Goal: Task Accomplishment & Management: Use online tool/utility

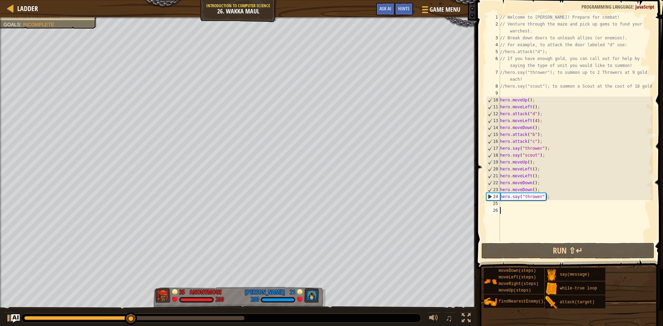
click at [300, 207] on div "// Welcome to [PERSON_NAME]! Prepare for combat! // Venture through the maze an…" at bounding box center [576, 135] width 154 height 242
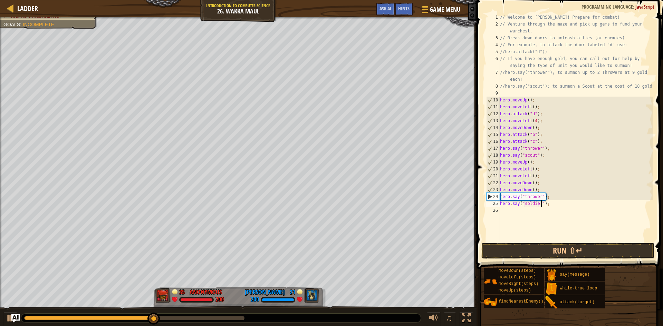
scroll to position [3, 6]
click at [300, 250] on button "Run ⇧↵" at bounding box center [568, 251] width 173 height 16
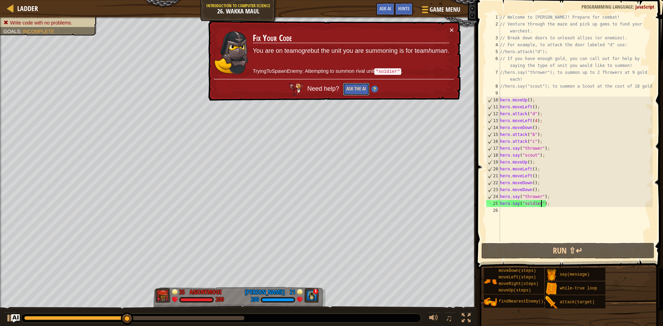
click at [300, 89] on button "Ask the AI" at bounding box center [356, 89] width 27 height 13
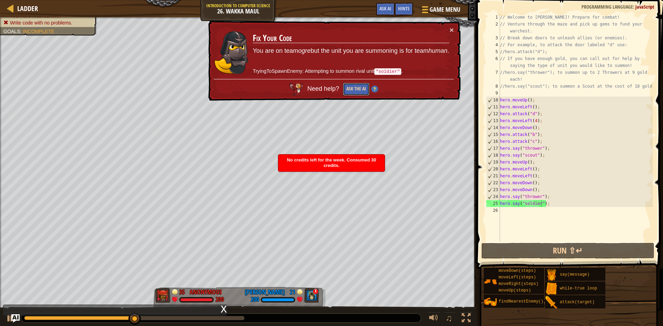
click at [300, 85] on button "Ask the AI" at bounding box center [356, 89] width 27 height 13
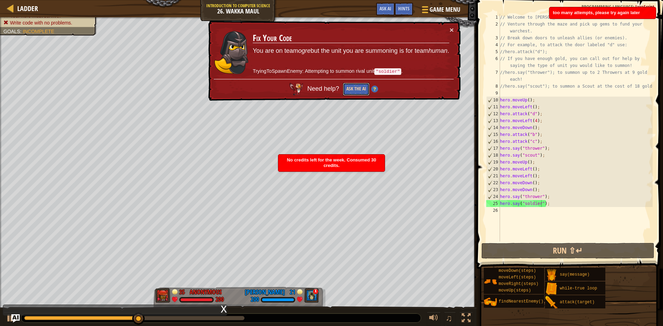
click at [300, 85] on button "Ask the AI" at bounding box center [356, 89] width 27 height 13
click at [300, 27] on div "× Fix Your Code You are on team ogre but the unit you are summoning is for team…" at bounding box center [334, 61] width 254 height 80
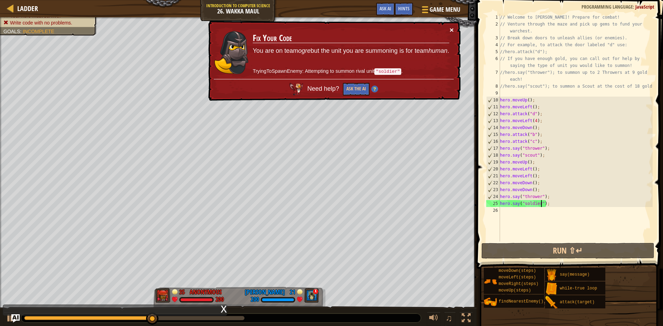
click at [300, 30] on button "×" at bounding box center [452, 29] width 4 height 7
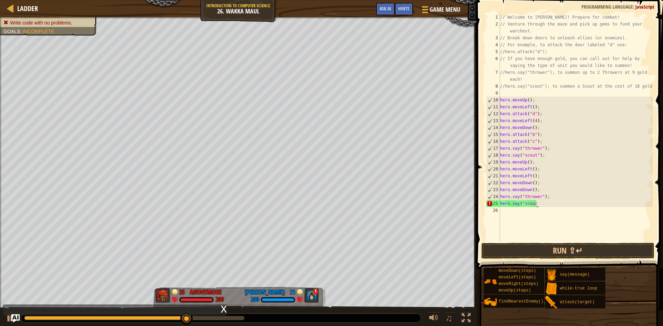
scroll to position [3, 5]
click at [300, 253] on button "Run ⇧↵" at bounding box center [568, 251] width 173 height 16
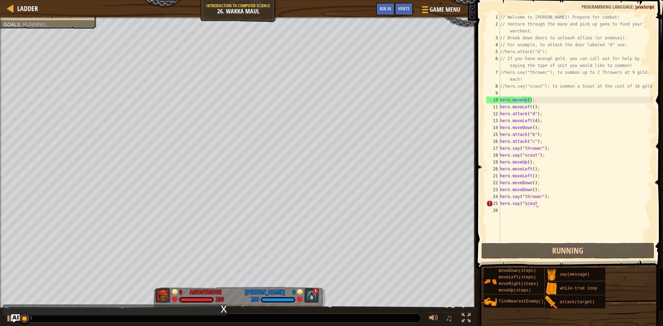
click at [300, 207] on div "// Welcome to Wakka Maul! Prepare for combat! // Venture through the maze and p…" at bounding box center [576, 135] width 154 height 242
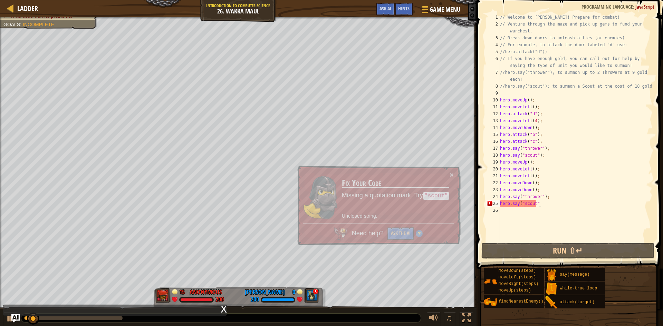
scroll to position [3, 5]
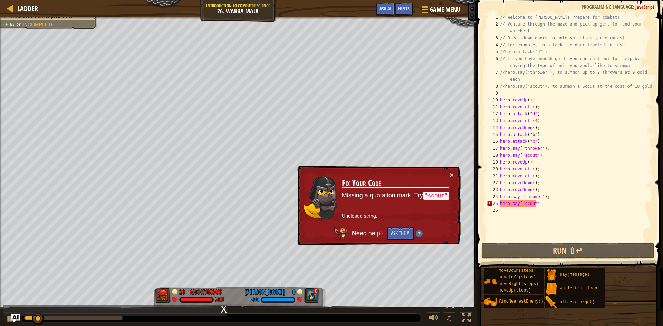
type textarea "hero.say("scout")"
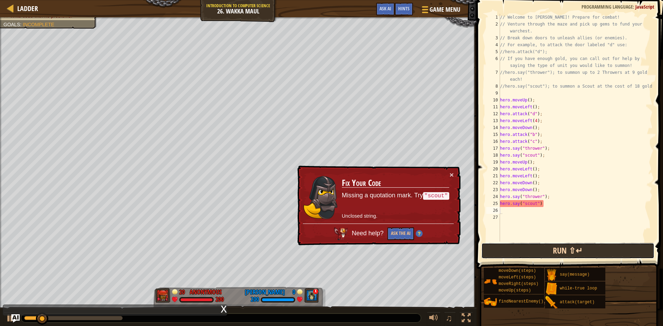
click at [300, 247] on button "Run ⇧↵" at bounding box center [568, 251] width 173 height 16
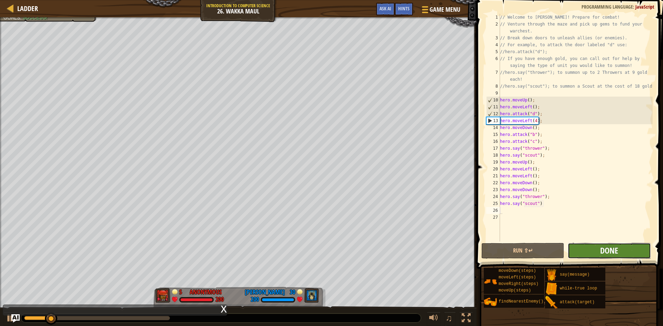
click at [300, 246] on span "Done" at bounding box center [609, 250] width 18 height 11
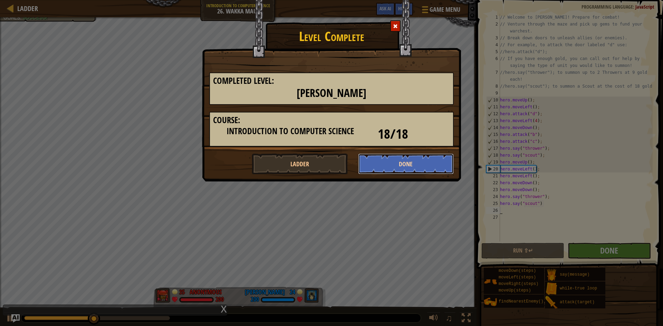
click at [300, 157] on button "Done" at bounding box center [406, 164] width 96 height 21
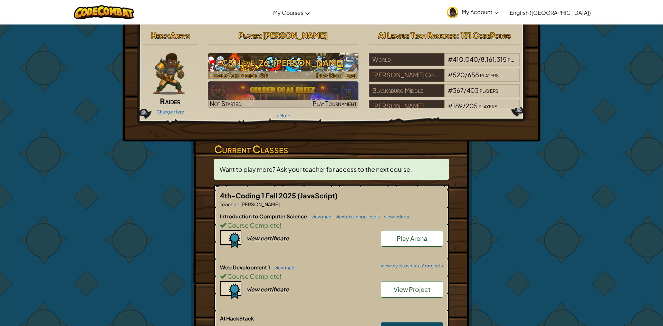
click at [300, 57] on h3 "CS1 Level 26: Wakka Maul" at bounding box center [283, 63] width 151 height 16
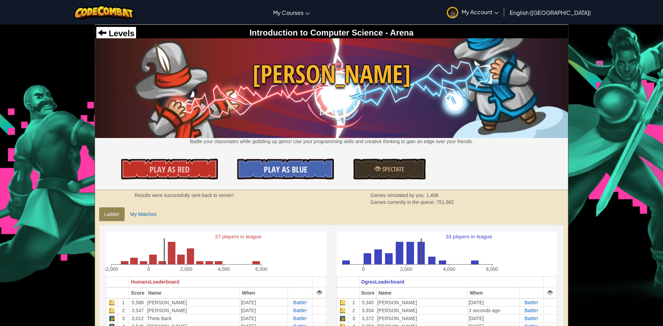
click at [297, 164] on span "Play As Blue" at bounding box center [286, 169] width 44 height 11
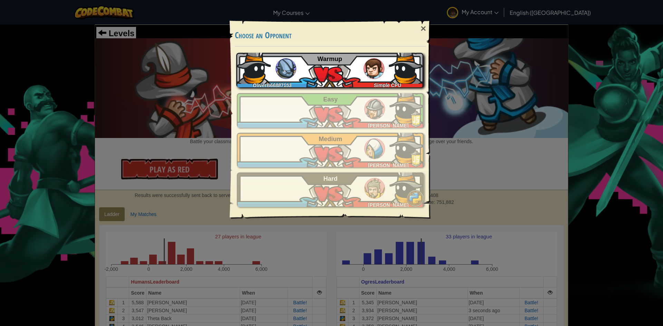
click at [300, 59] on span "Warmup" at bounding box center [329, 59] width 25 height 7
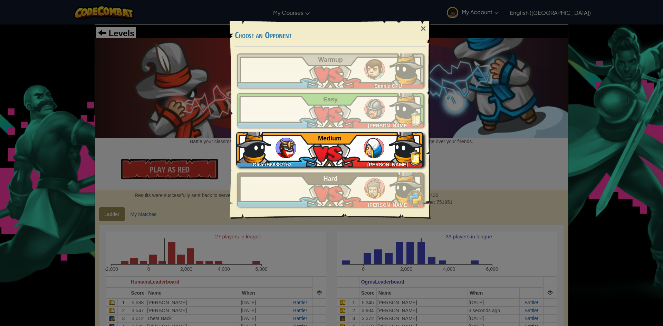
click at [300, 158] on div "OliverB66887153 Adelyn Rees Medium" at bounding box center [329, 149] width 187 height 35
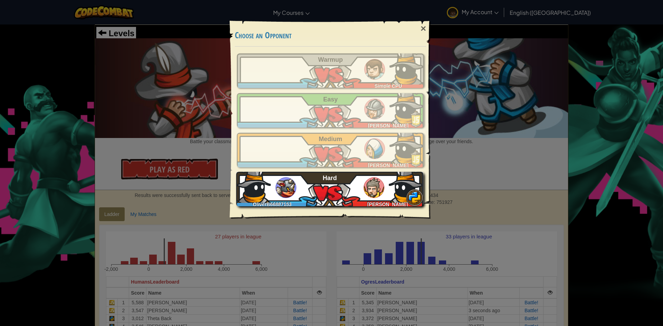
click at [300, 190] on img at bounding box center [374, 188] width 21 height 21
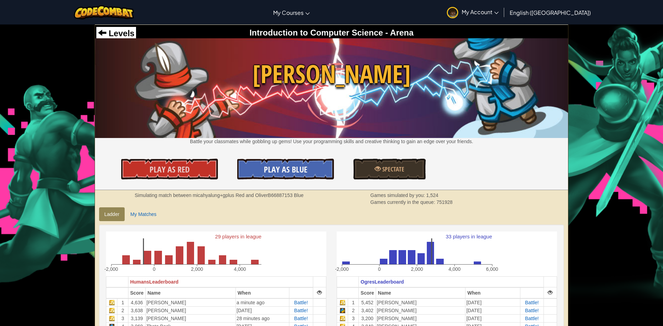
scroll to position [7, 0]
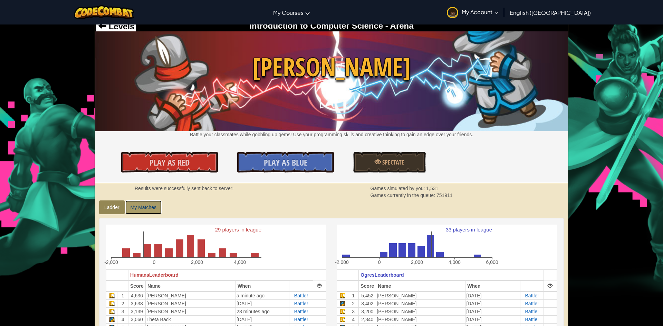
click at [143, 214] on link "My Matches" at bounding box center [143, 208] width 36 height 14
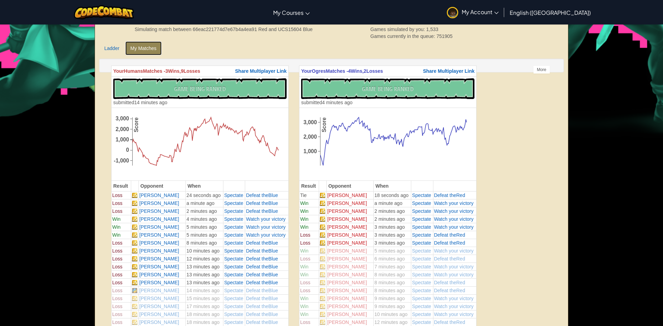
scroll to position [164, 0]
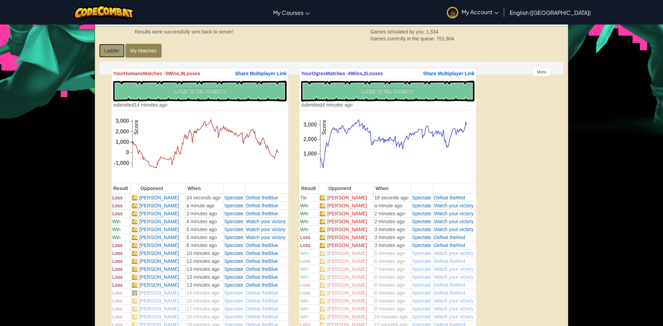
click at [104, 50] on link "Ladder" at bounding box center [112, 51] width 26 height 14
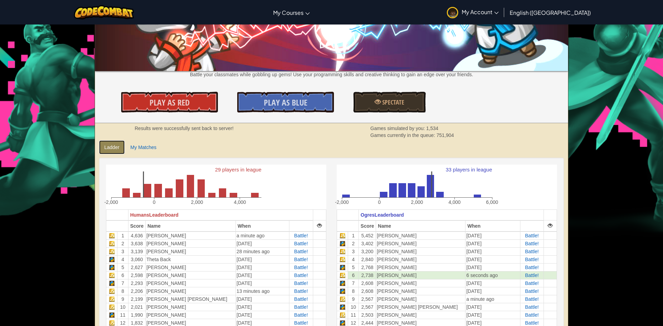
scroll to position [3, 0]
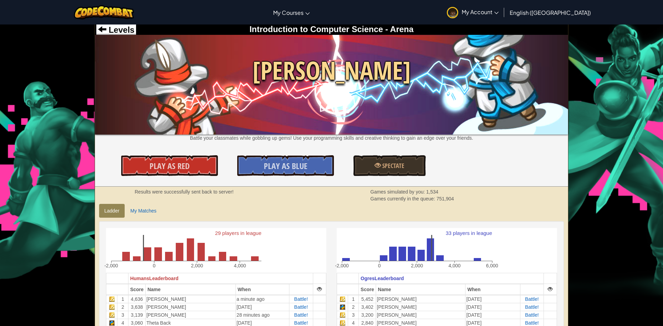
drag, startPoint x: 360, startPoint y: 12, endPoint x: 443, endPoint y: 93, distance: 116.0
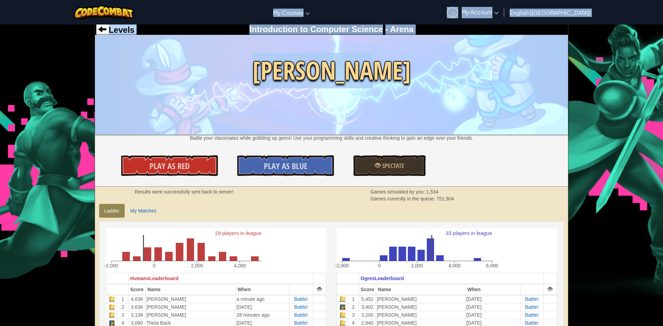
click at [484, 100] on img at bounding box center [331, 84] width 473 height 99
click at [487, 98] on img at bounding box center [331, 84] width 473 height 99
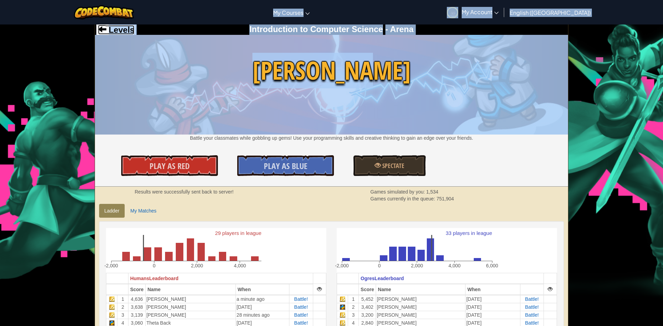
click at [101, 32] on span at bounding box center [102, 29] width 8 height 8
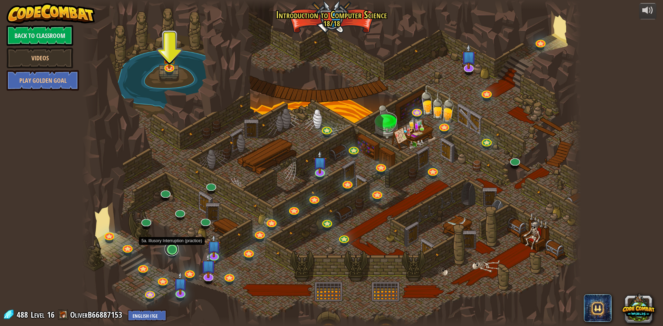
click at [178, 250] on link at bounding box center [172, 249] width 14 height 14
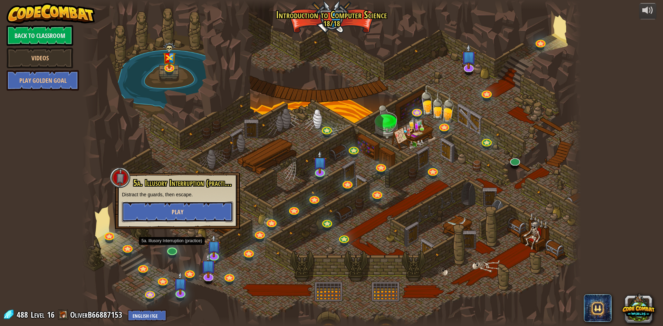
click at [175, 219] on button "Play" at bounding box center [177, 212] width 111 height 21
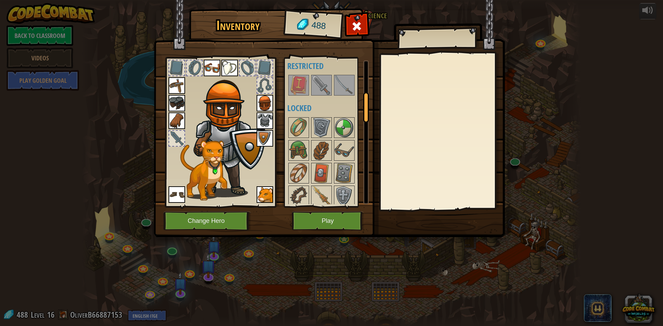
scroll to position [156, 0]
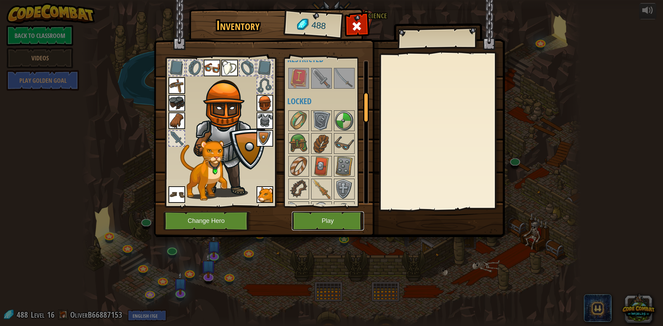
click at [314, 217] on button "Play" at bounding box center [328, 221] width 72 height 19
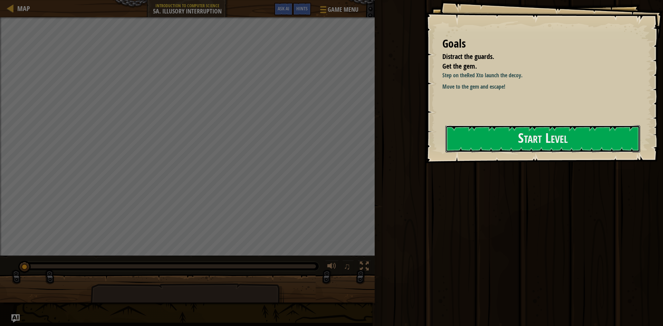
click at [539, 135] on button "Start Level" at bounding box center [543, 138] width 195 height 27
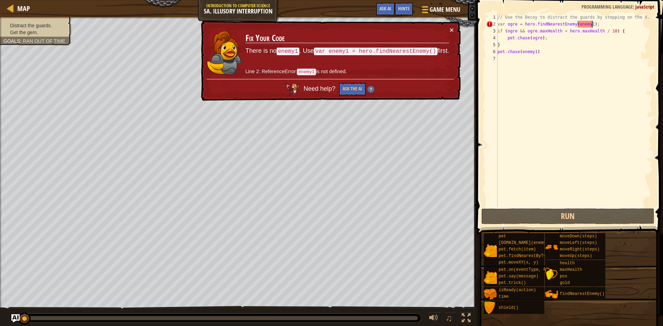
click at [593, 25] on div "// Use the Decoy to distract the guards by stepping on the X. var ogre = hero .…" at bounding box center [574, 117] width 156 height 207
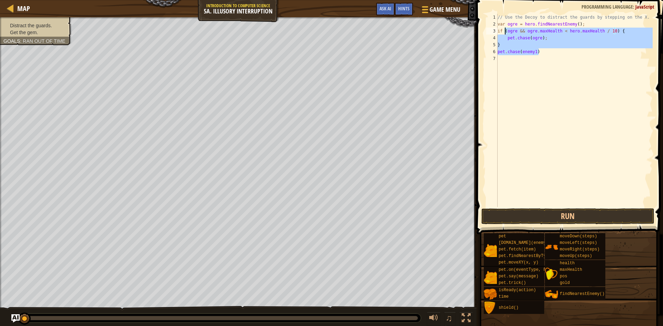
drag, startPoint x: 549, startPoint y: 50, endPoint x: 492, endPoint y: 27, distance: 62.0
click at [503, 30] on div "// Use the Decoy to distract the guards by stepping on the X. var ogre = hero .…" at bounding box center [574, 117] width 156 height 207
type textarea "if (ogre && ogre.maxHealth < hero.maxHealth / 10) { [DOMAIN_NAME](ogre);"
